Goal: Find specific page/section: Find specific page/section

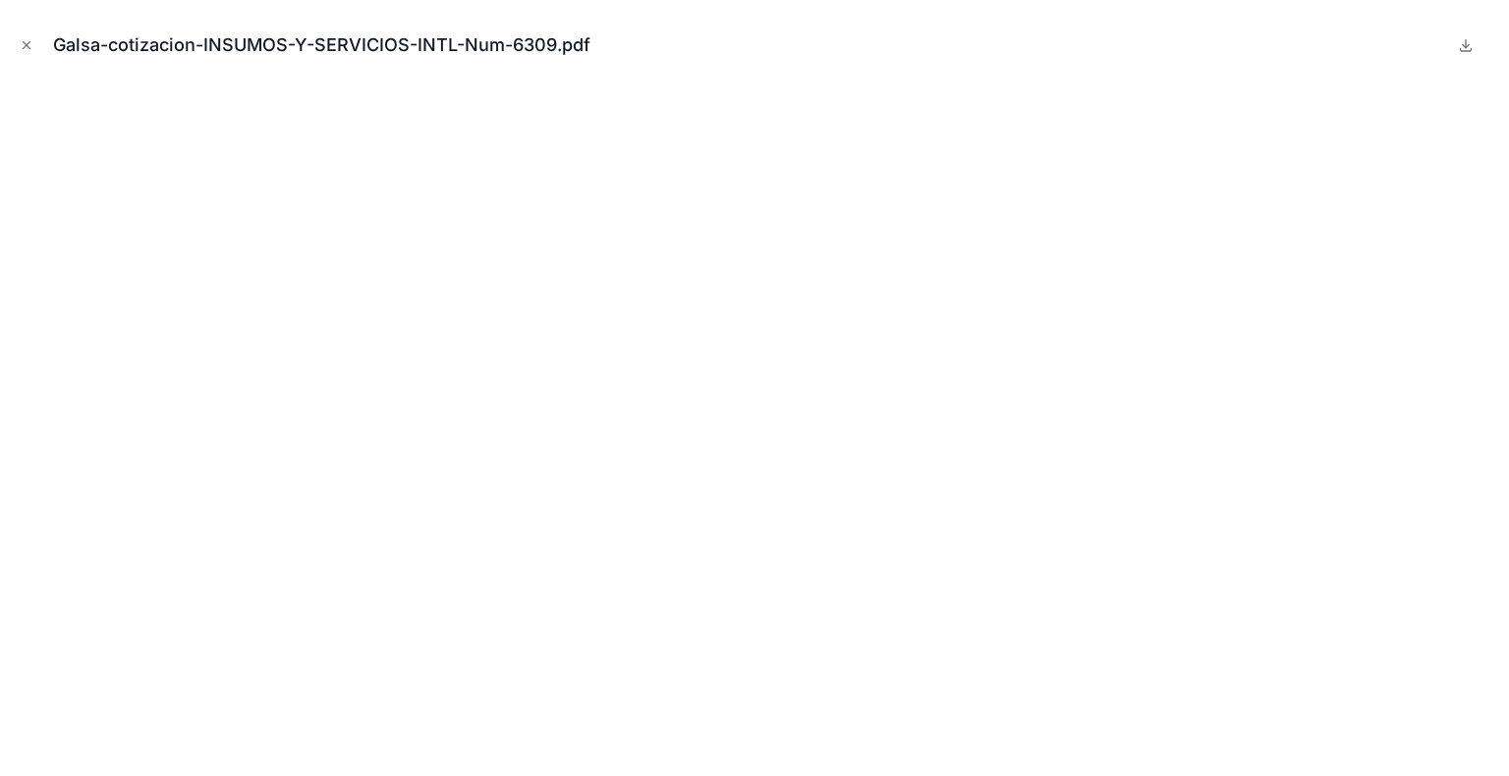
scroll to position [527, 0]
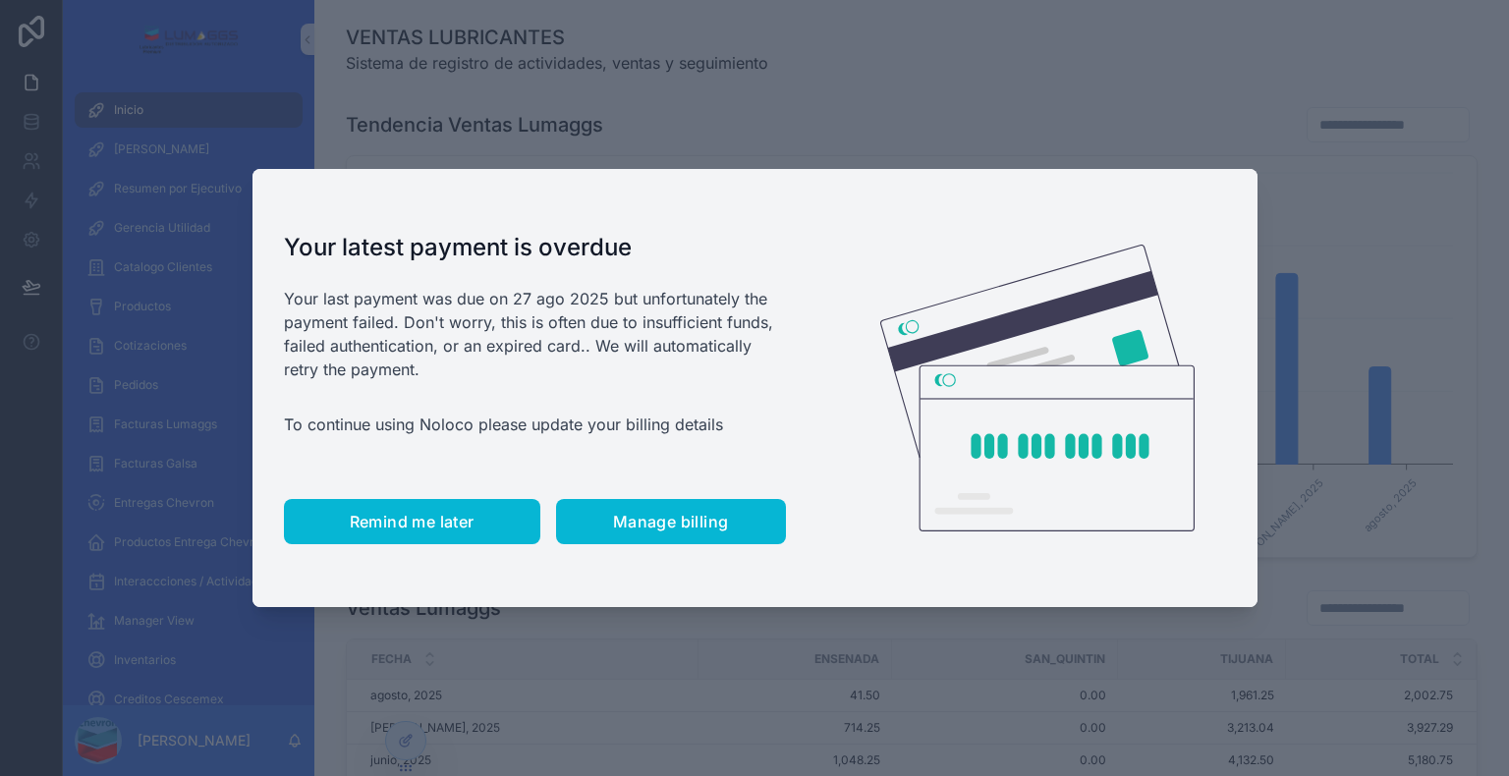
click at [400, 529] on span "Remind me later" at bounding box center [412, 522] width 125 height 20
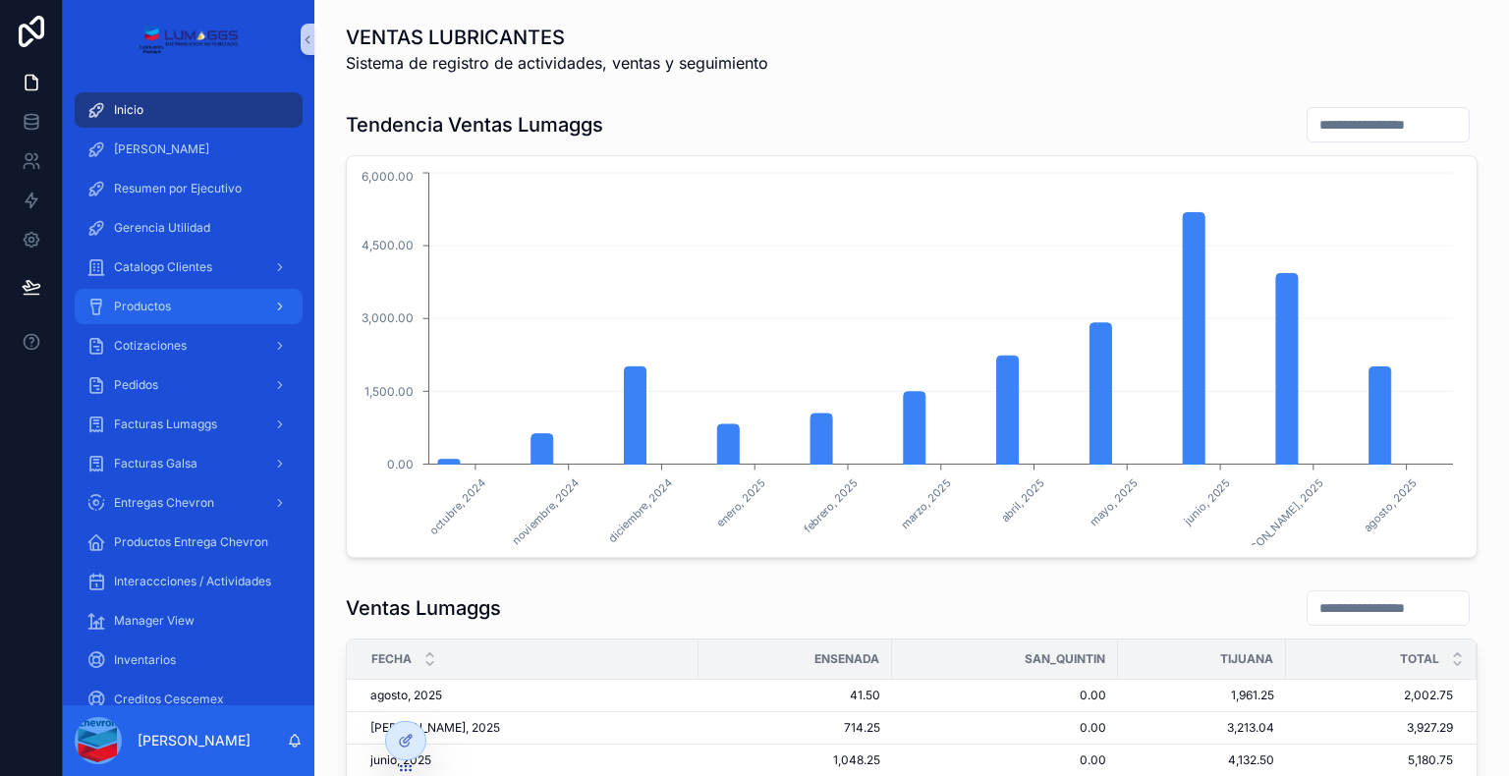
click at [186, 315] on div "Productos" at bounding box center [188, 306] width 204 height 31
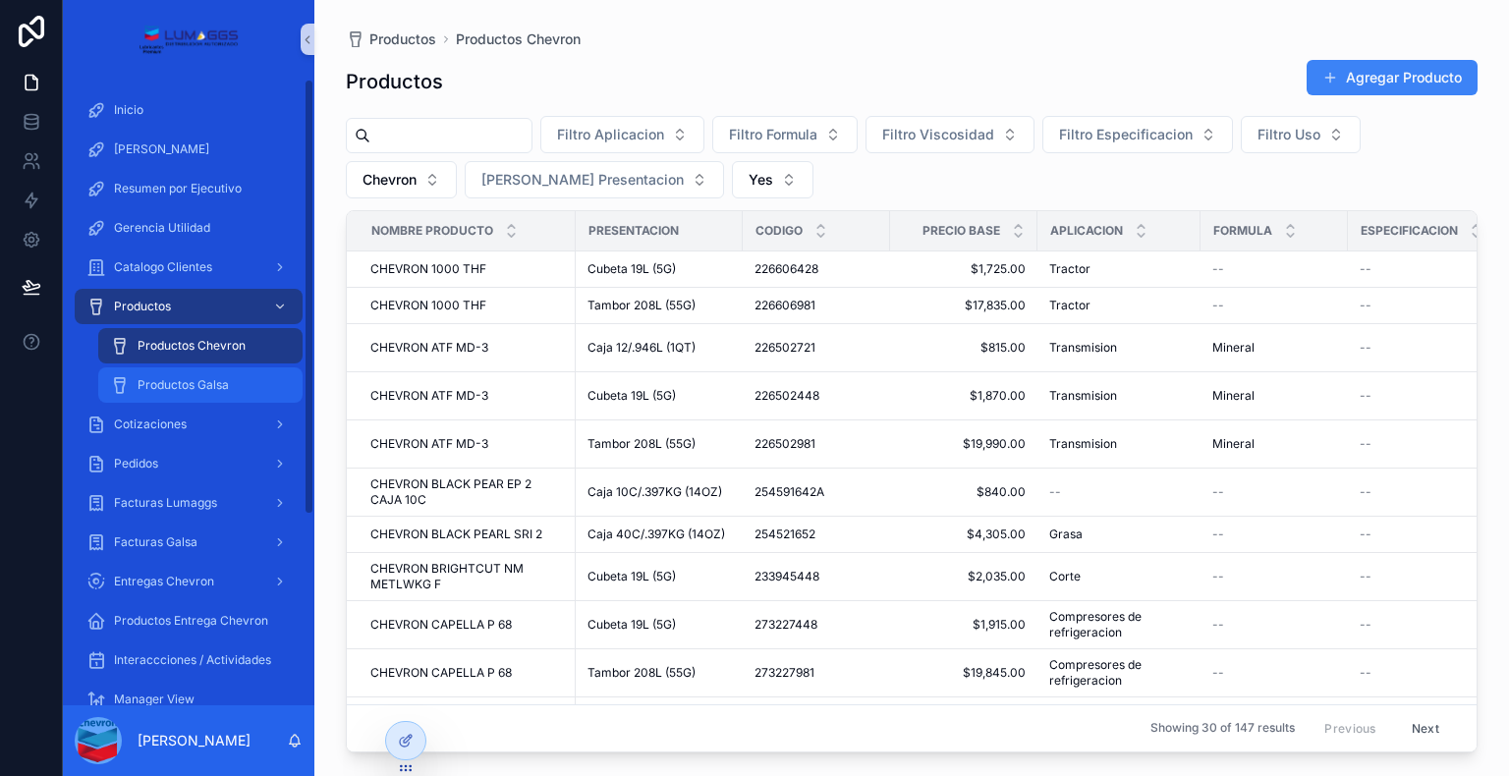
click at [212, 390] on span "Productos Galsa" at bounding box center [183, 385] width 91 height 16
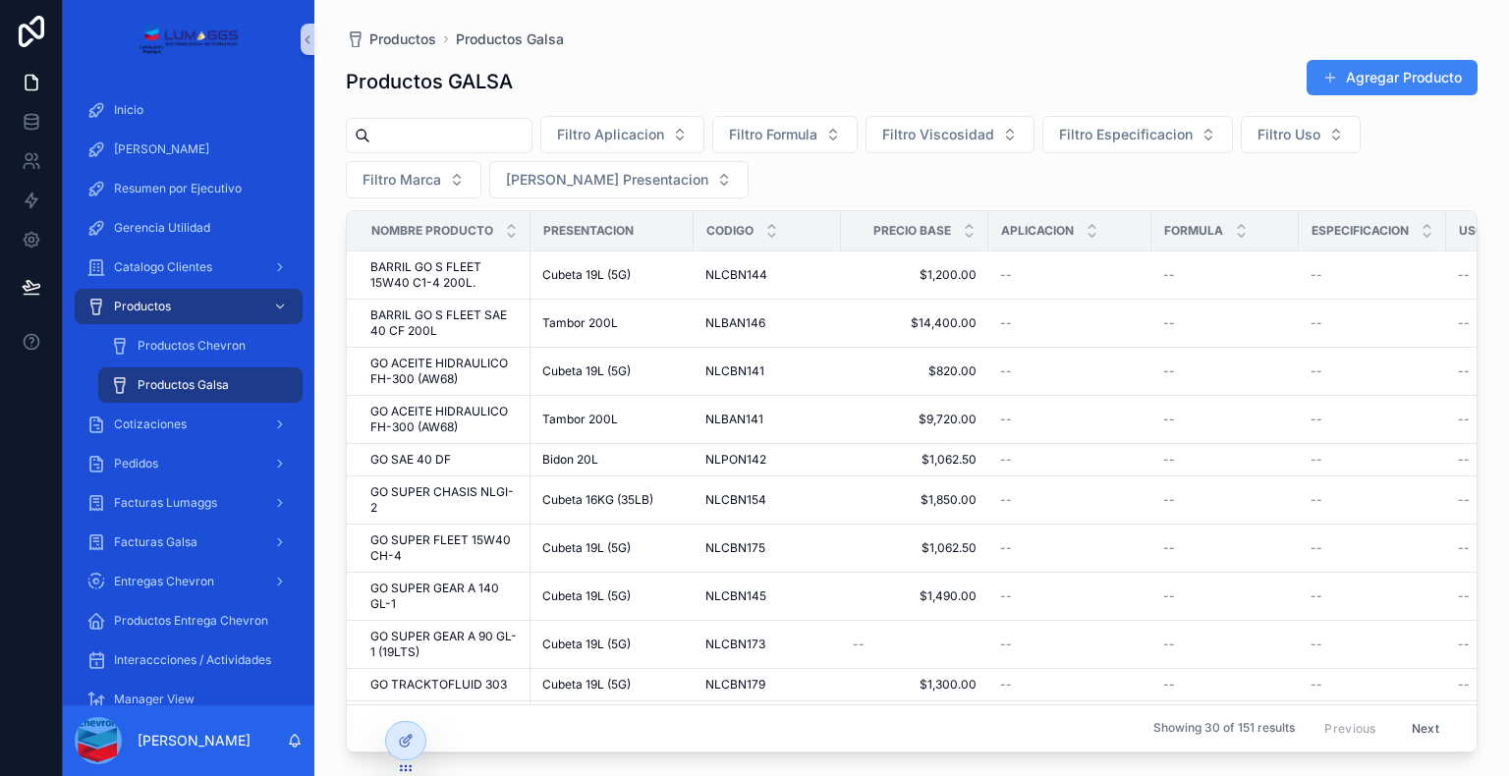
click at [448, 135] on input "scrollable content" at bounding box center [450, 136] width 161 height 28
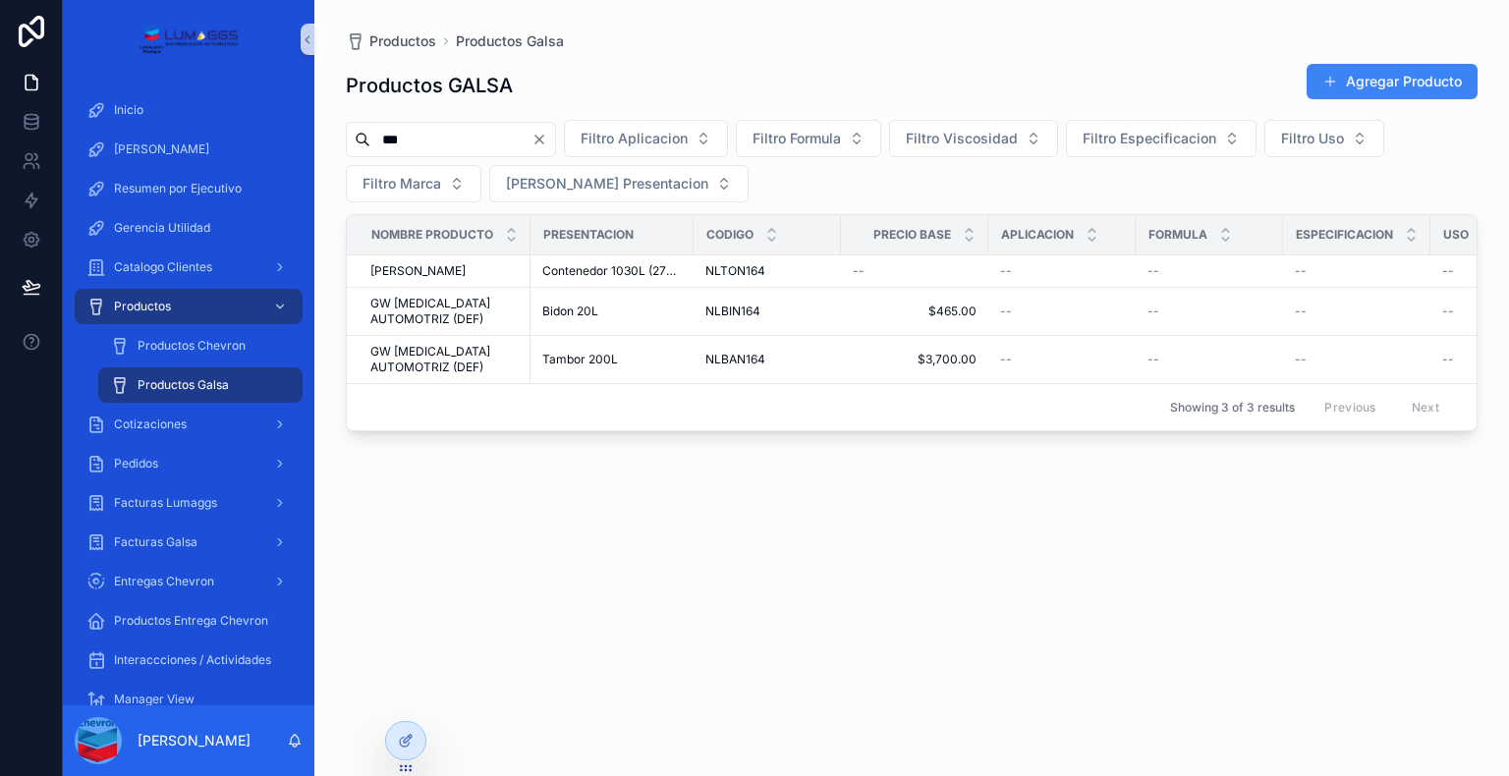
type input "***"
click at [184, 576] on span "Entregas Chevron" at bounding box center [164, 582] width 100 height 16
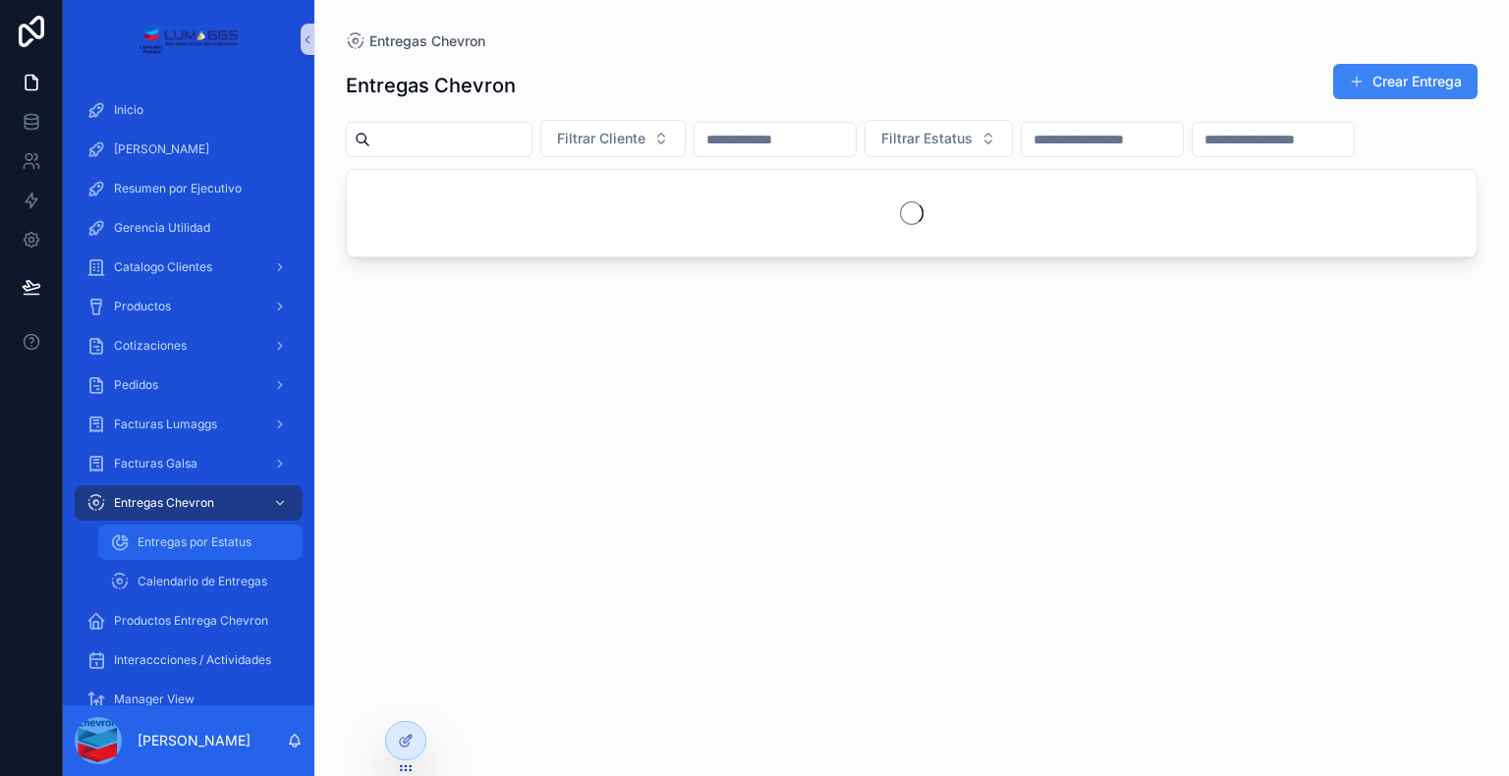
click at [192, 544] on span "Entregas por Estatus" at bounding box center [195, 543] width 114 height 16
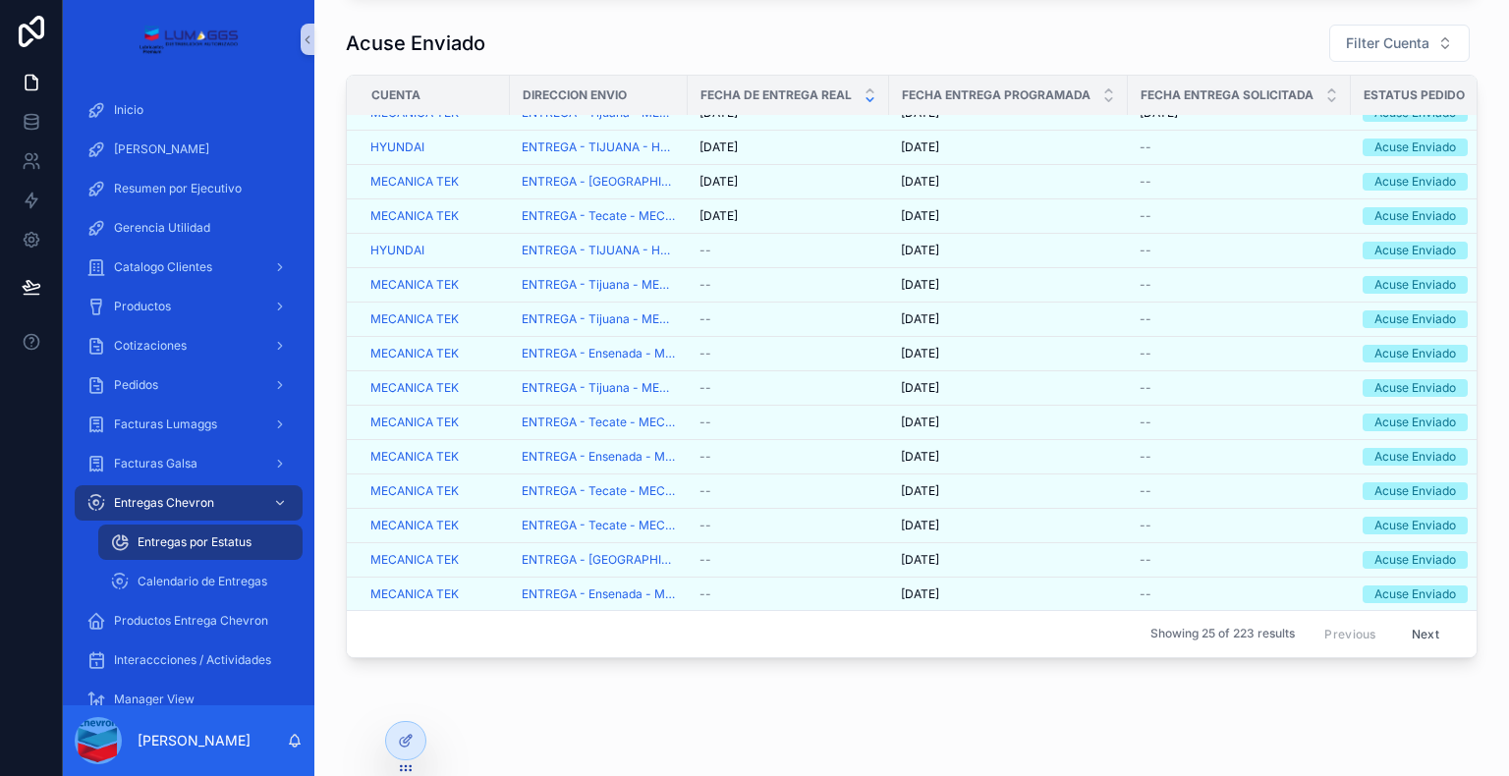
scroll to position [1132, 0]
